Goal: Navigation & Orientation: Find specific page/section

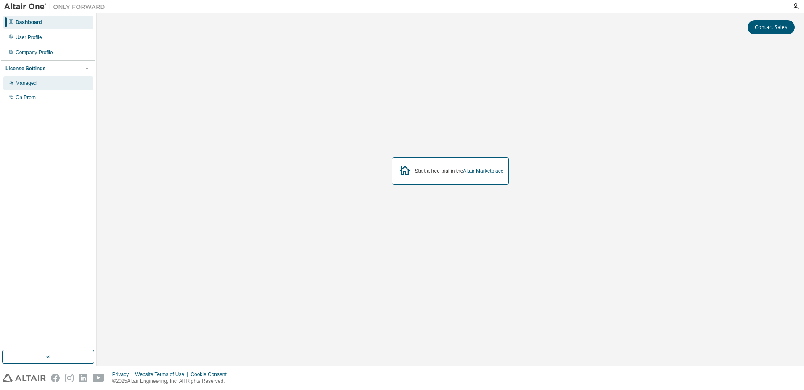
click at [42, 85] on div "Managed" at bounding box center [48, 83] width 90 height 13
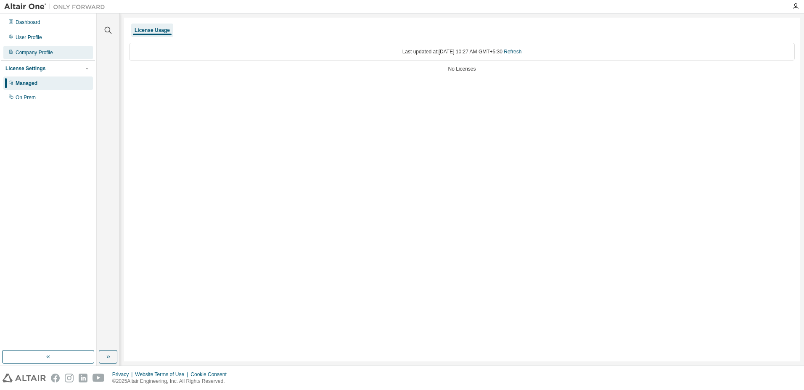
click at [33, 57] on div "Company Profile" at bounding box center [48, 52] width 90 height 13
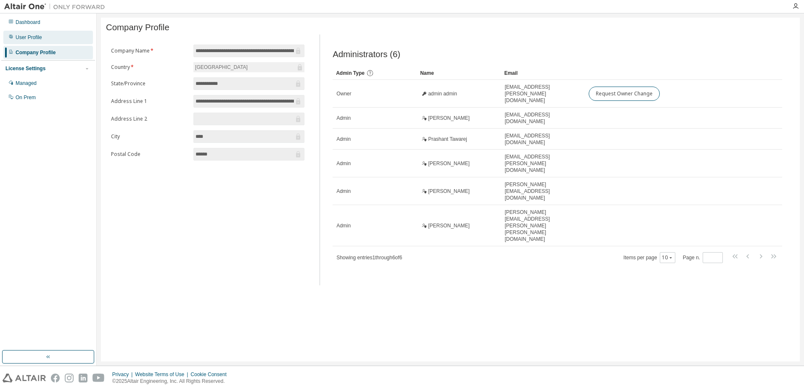
click at [36, 35] on div "User Profile" at bounding box center [29, 37] width 26 height 7
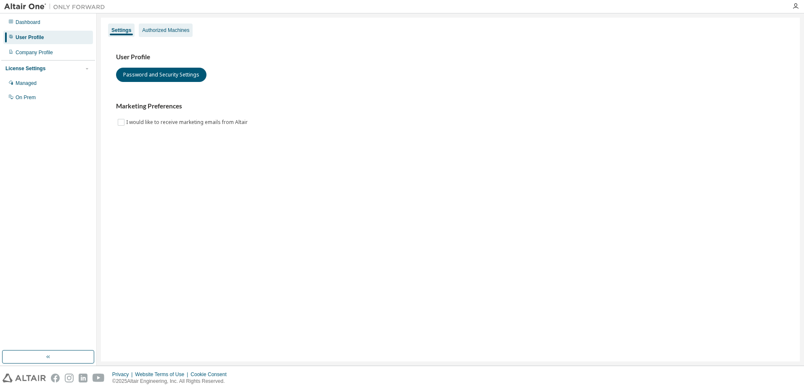
click at [166, 34] on div "Authorized Machines" at bounding box center [166, 30] width 54 height 13
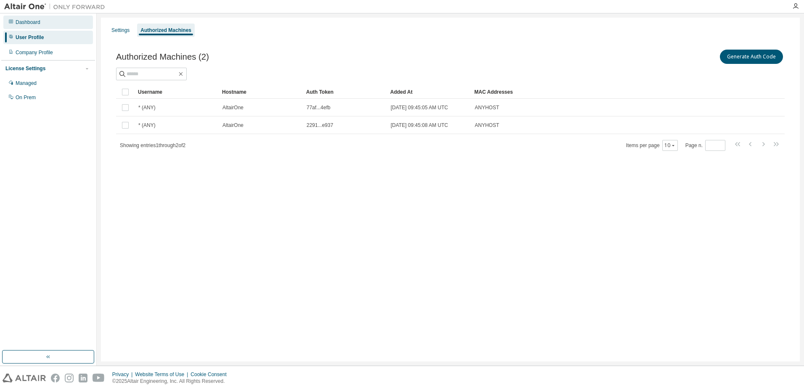
click at [46, 20] on div "Dashboard" at bounding box center [48, 22] width 90 height 13
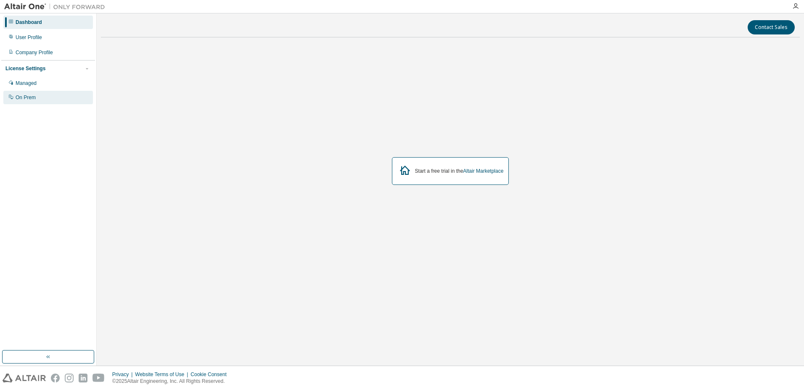
click at [24, 100] on div "On Prem" at bounding box center [26, 97] width 20 height 7
